Goal: Browse casually: Explore the website without a specific task or goal

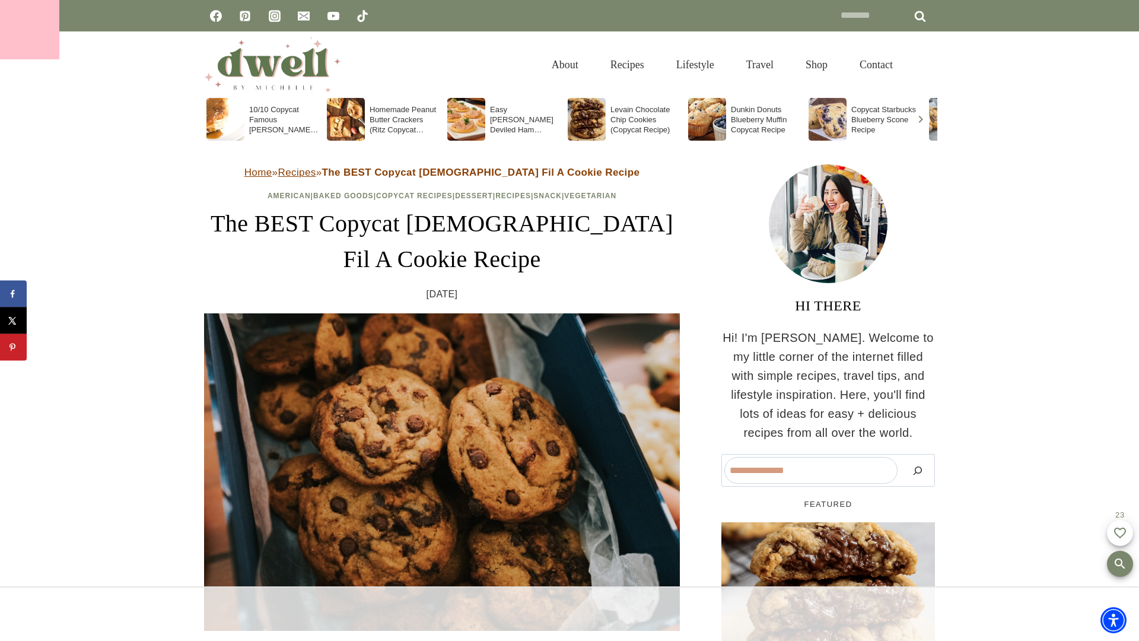
click at [30, 30] on div at bounding box center [29, 29] width 59 height 59
